Goal: Information Seeking & Learning: Learn about a topic

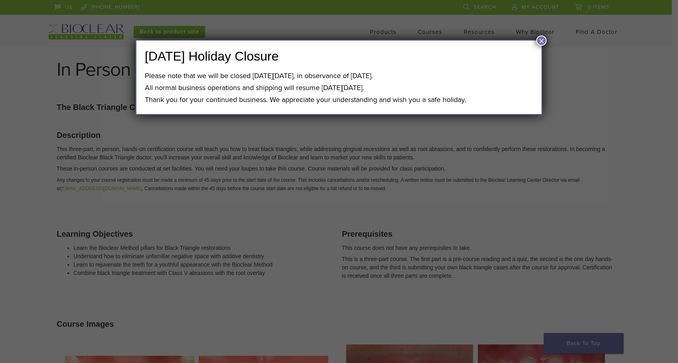
click at [540, 40] on button "×" at bounding box center [541, 41] width 10 height 10
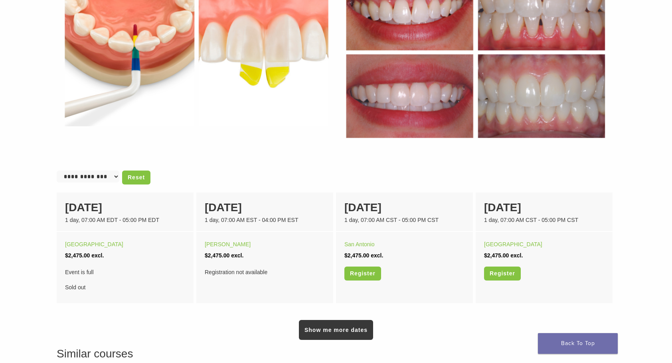
scroll to position [439, 0]
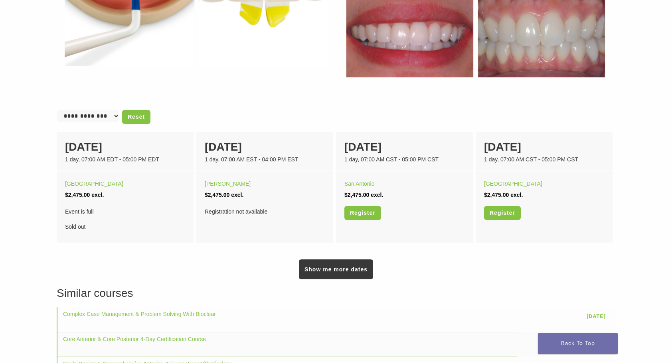
click at [336, 270] on link "Show me more dates" at bounding box center [336, 270] width 74 height 20
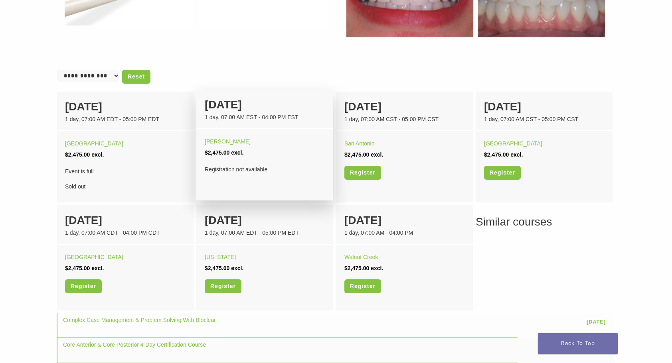
scroll to position [519, 0]
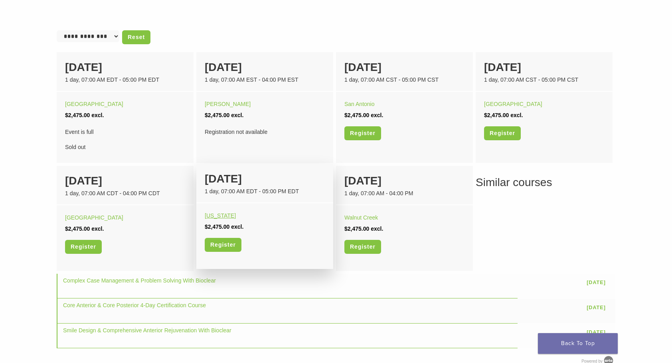
click at [226, 216] on link "Washington" at bounding box center [220, 216] width 31 height 6
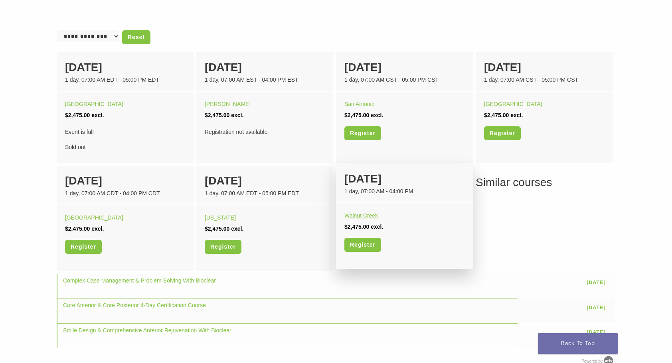
click at [368, 217] on link "Walnut Creek" at bounding box center [361, 216] width 34 height 6
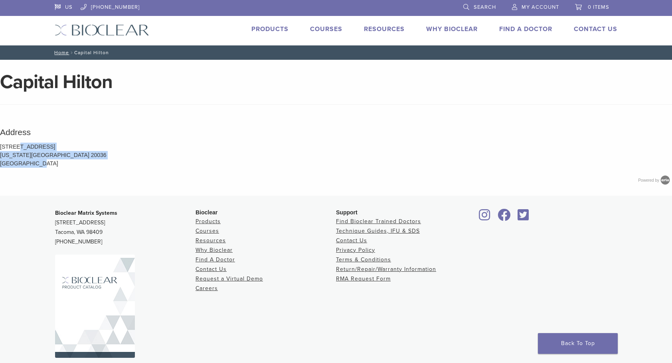
drag, startPoint x: 0, startPoint y: 147, endPoint x: 54, endPoint y: 159, distance: 55.2
click at [54, 159] on p "[STREET_ADDRESS] [US_STATE][GEOGRAPHIC_DATA] 20036 [GEOGRAPHIC_DATA]" at bounding box center [336, 155] width 672 height 25
copy p "[STREET_ADDRESS][US_STATE]"
click at [95, 147] on p "[STREET_ADDRESS] [US_STATE][GEOGRAPHIC_DATA] 20036 [GEOGRAPHIC_DATA]" at bounding box center [336, 155] width 672 height 25
